Goal: Check status: Check status

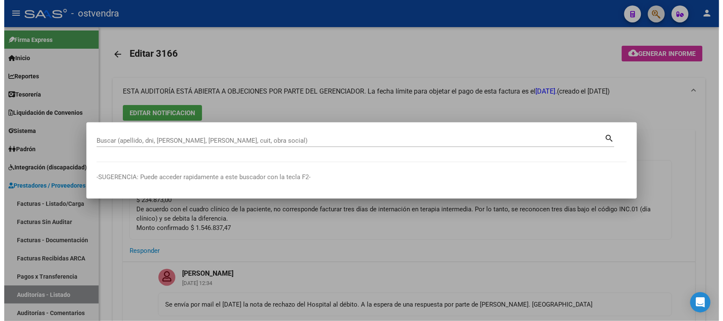
scroll to position [0, 405]
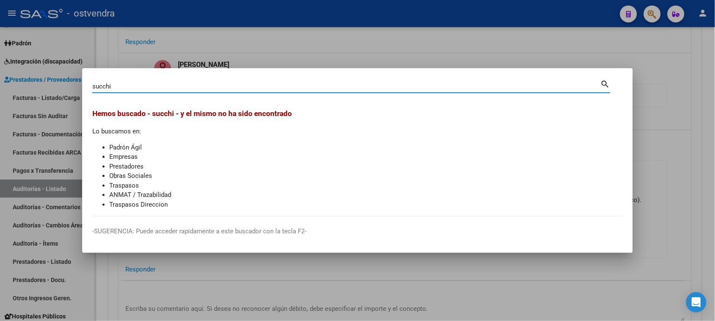
click at [301, 175] on li "Obras Sociales" at bounding box center [365, 176] width 513 height 10
drag, startPoint x: 151, startPoint y: 89, endPoint x: 92, endPoint y: 85, distance: 59.5
click at [92, 85] on mat-dialog-content "[PERSON_NAME] (apellido, dni, cuil, nro traspaso, cuit, obra social) search [PE…" at bounding box center [357, 147] width 551 height 138
click at [107, 85] on input "succhi" at bounding box center [346, 87] width 508 height 8
type input "succi"
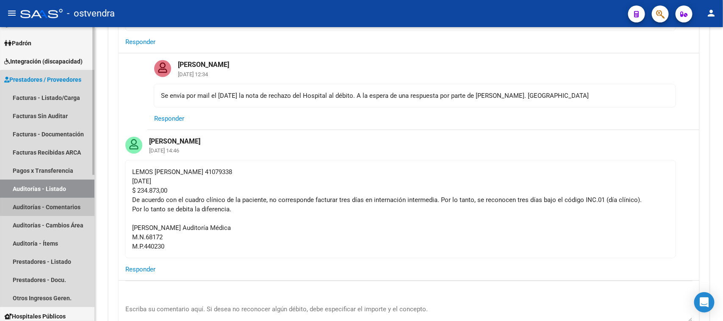
click at [62, 201] on link "Auditorías - Comentarios" at bounding box center [47, 207] width 94 height 18
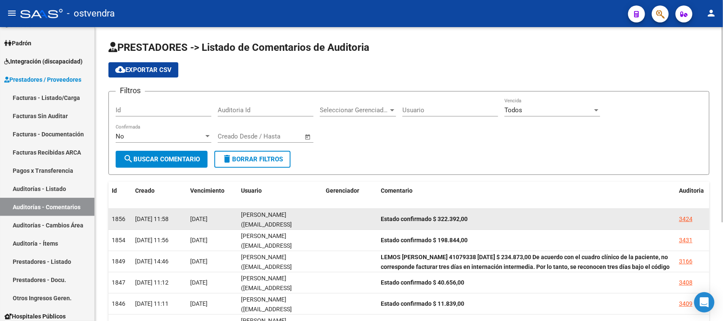
click at [683, 219] on div "3424" at bounding box center [686, 219] width 14 height 10
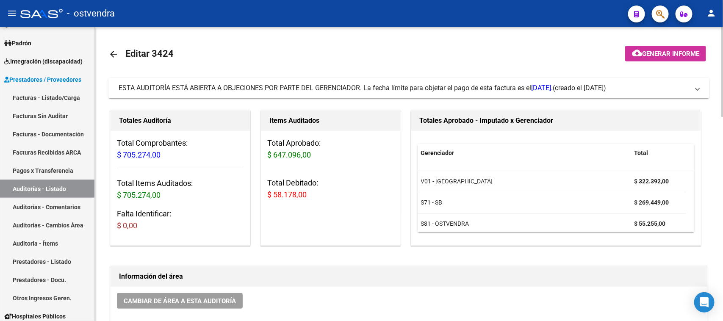
click at [370, 87] on span "ESTA AUDITORÍA ESTÁ ABIERTA A OBJECIONES POR PARTE DEL GERENCIADOR. La fecha lí…" at bounding box center [336, 88] width 434 height 8
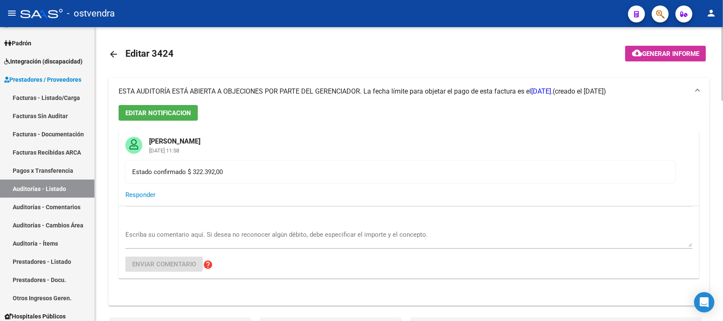
click at [370, 87] on span "ESTA AUDITORÍA ESTÁ ABIERTA A OBJECIONES POR PARTE DEL GERENCIADOR. La fecha lí…" at bounding box center [336, 91] width 434 height 8
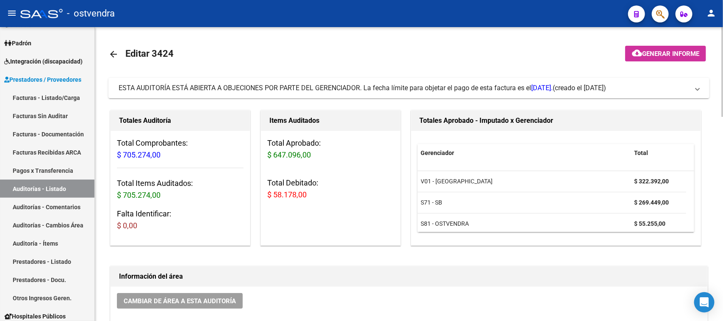
click at [723, 55] on div at bounding box center [722, 72] width 2 height 90
click at [57, 207] on link "Auditorías - Comentarios" at bounding box center [47, 207] width 94 height 18
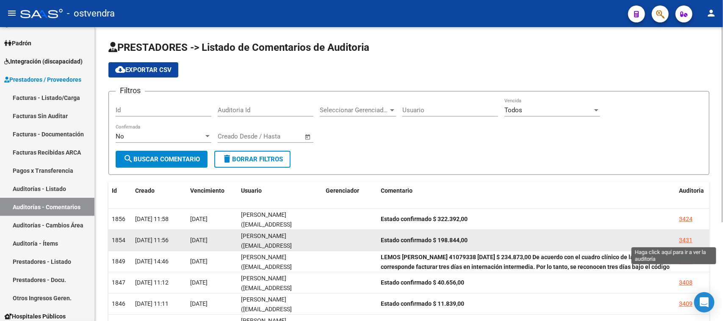
click at [687, 236] on div "3431" at bounding box center [686, 241] width 14 height 10
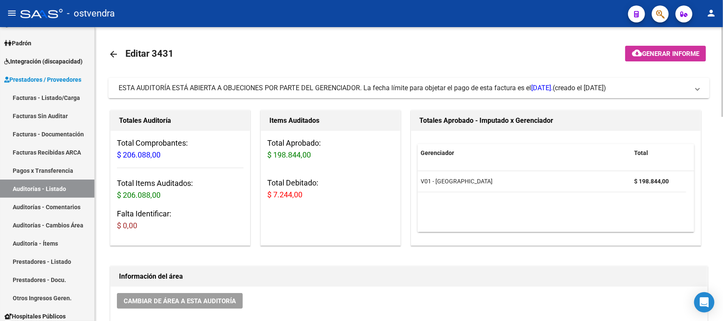
click at [405, 88] on span "ESTA AUDITORÍA ESTÁ ABIERTA A OBJECIONES POR PARTE DEL GERENCIADOR. La fecha lí…" at bounding box center [336, 88] width 434 height 8
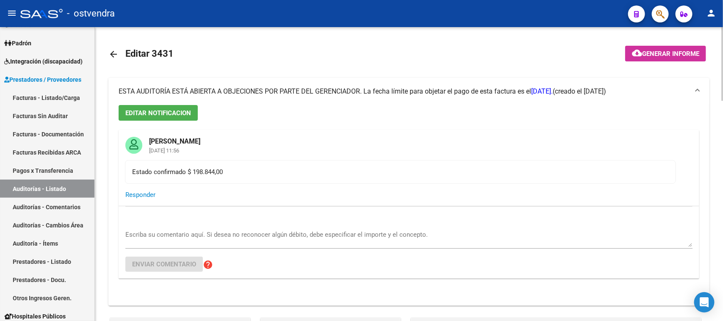
click at [405, 88] on span "ESTA AUDITORÍA ESTÁ ABIERTA A OBJECIONES POR PARTE DEL GERENCIADOR. La fecha lí…" at bounding box center [336, 91] width 434 height 8
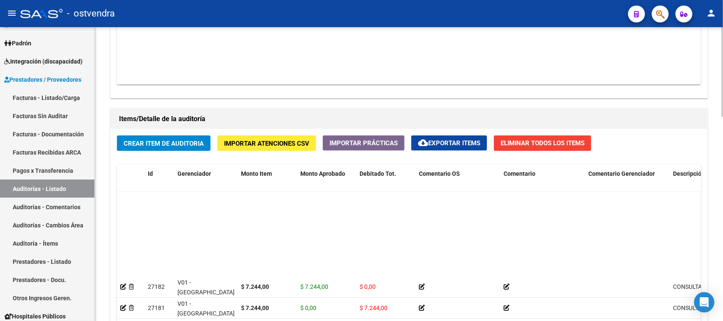
scroll to position [159, 0]
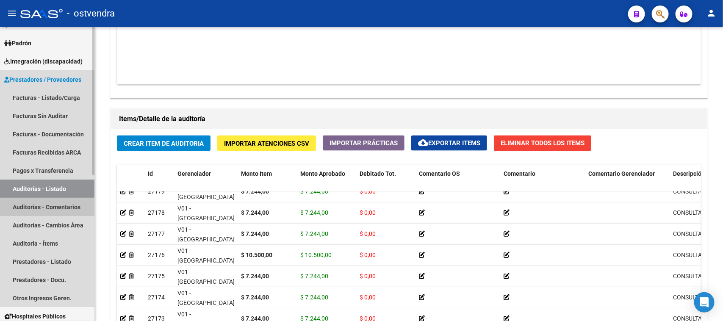
click at [41, 212] on link "Auditorías - Comentarios" at bounding box center [47, 207] width 94 height 18
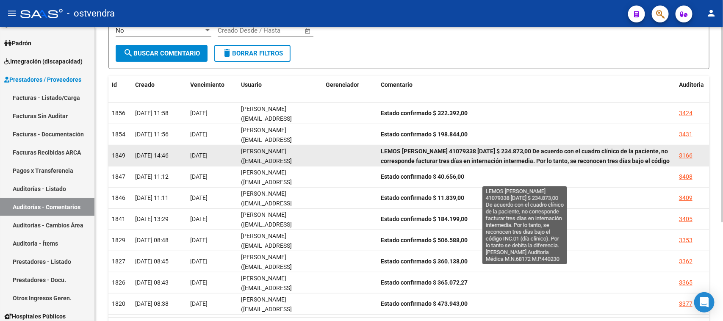
scroll to position [53, 0]
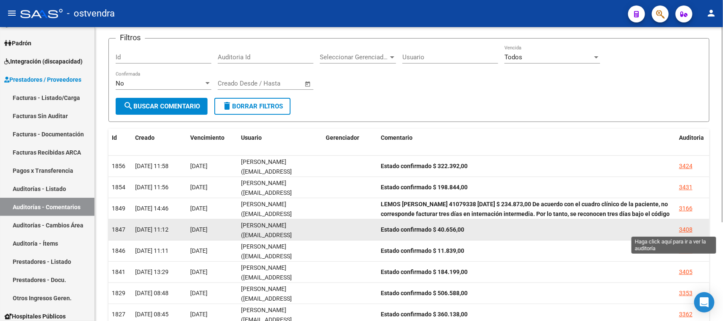
click at [683, 229] on div "3408" at bounding box center [686, 230] width 14 height 10
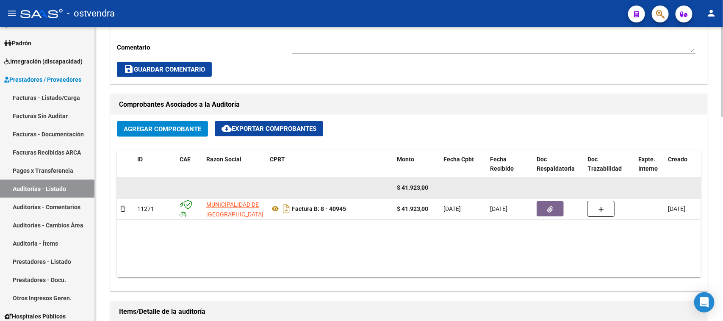
scroll to position [371, 0]
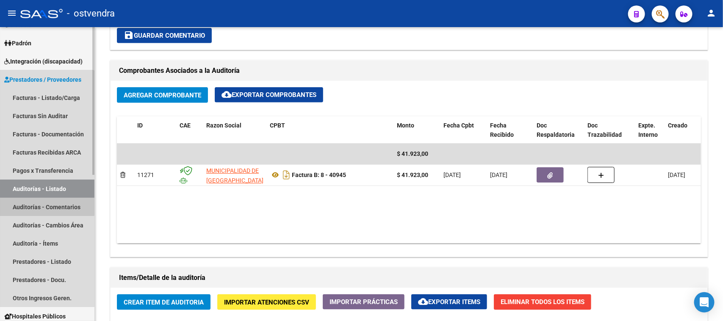
click at [37, 205] on link "Auditorías - Comentarios" at bounding box center [47, 207] width 94 height 18
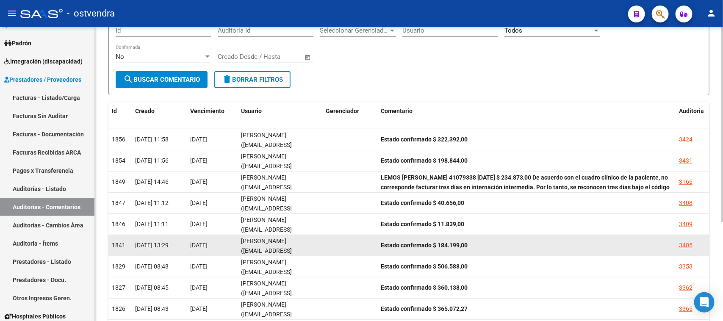
scroll to position [106, 0]
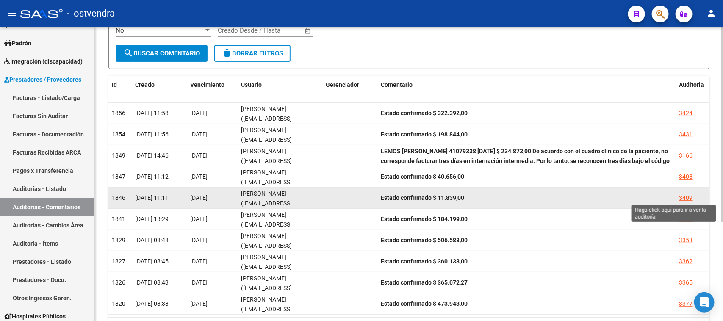
click at [687, 196] on div "3409" at bounding box center [686, 198] width 14 height 10
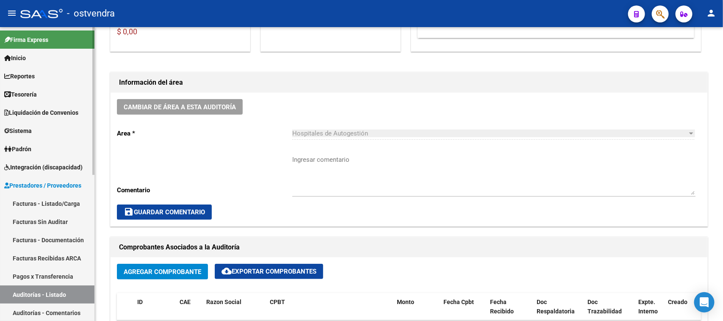
click at [33, 166] on span "Integración (discapacidad)" at bounding box center [43, 167] width 78 height 9
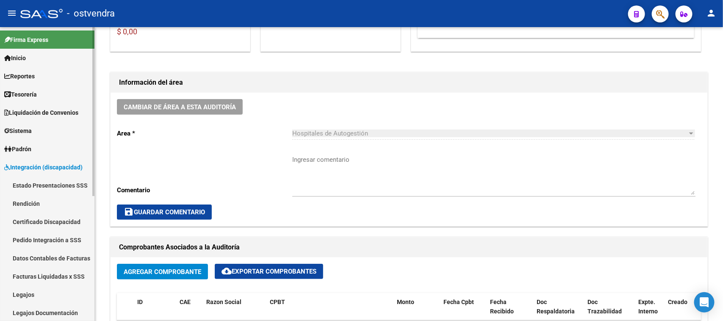
click at [41, 205] on link "Rendición" at bounding box center [47, 203] width 94 height 18
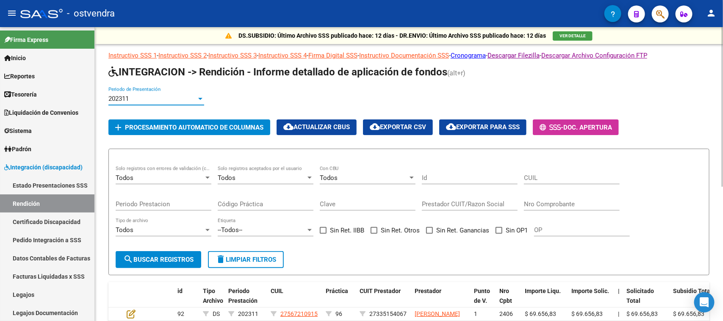
click at [172, 97] on div "202311" at bounding box center [152, 99] width 88 height 8
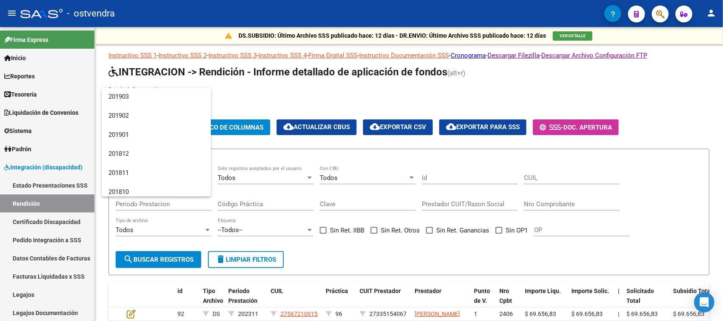
scroll to position [1759, 0]
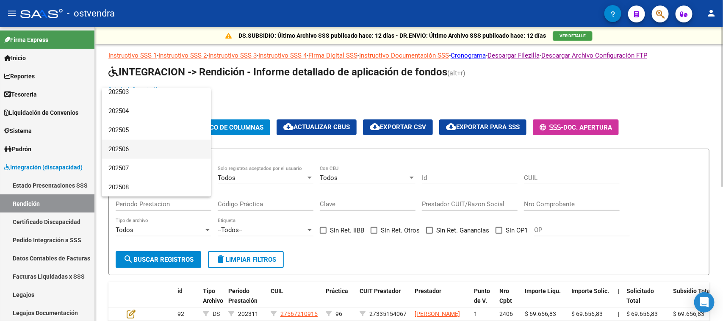
click at [143, 147] on span "202506" at bounding box center [156, 149] width 96 height 19
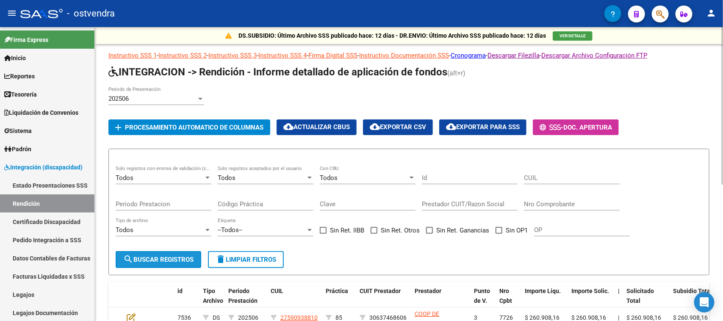
click at [172, 256] on span "search Buscar registros" at bounding box center [158, 260] width 70 height 8
click at [507, 230] on span "Sin OP1" at bounding box center [517, 230] width 22 height 10
click at [499, 234] on input "Sin OP1" at bounding box center [499, 234] width 0 height 0
checkbox input "true"
click at [186, 256] on span "search Buscar registros" at bounding box center [158, 260] width 70 height 8
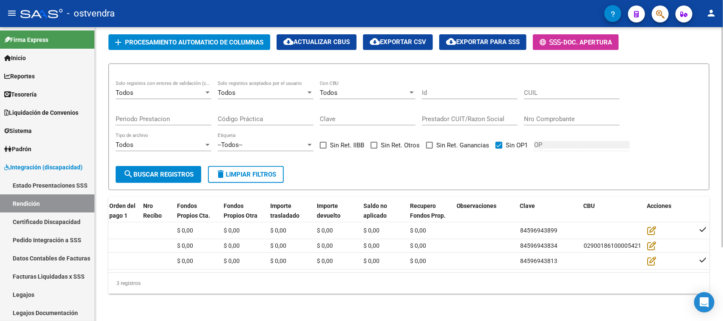
scroll to position [0, 0]
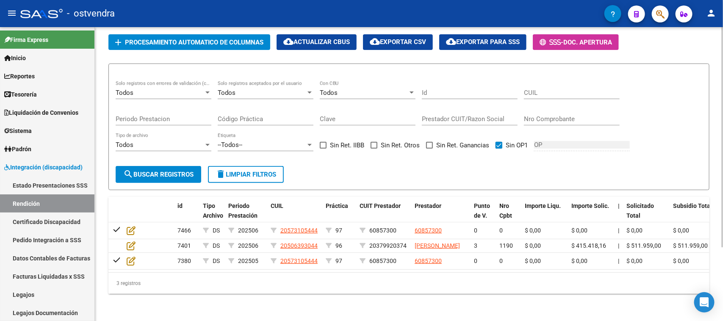
click at [198, 287] on div "3 registros" at bounding box center [408, 283] width 601 height 21
drag, startPoint x: 496, startPoint y: 292, endPoint x: 486, endPoint y: 297, distance: 10.8
click at [496, 292] on div "3 registros" at bounding box center [408, 283] width 601 height 21
